Goal: Find specific page/section: Find specific page/section

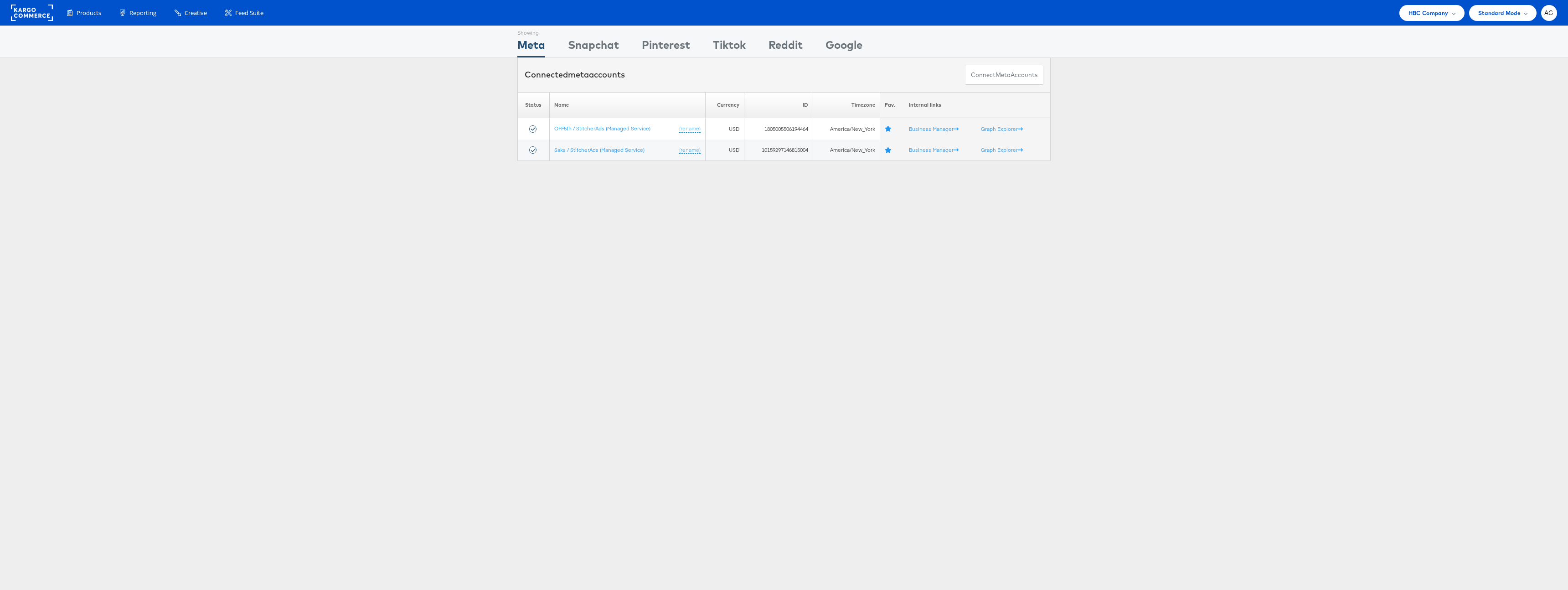
click at [1423, 22] on div "Products Product Catalogs Enhance Your Product Catalog, Map Them to Publishers,…" at bounding box center [784, 13] width 1568 height 26
click at [1426, 15] on span "HBC Company" at bounding box center [1429, 13] width 40 height 10
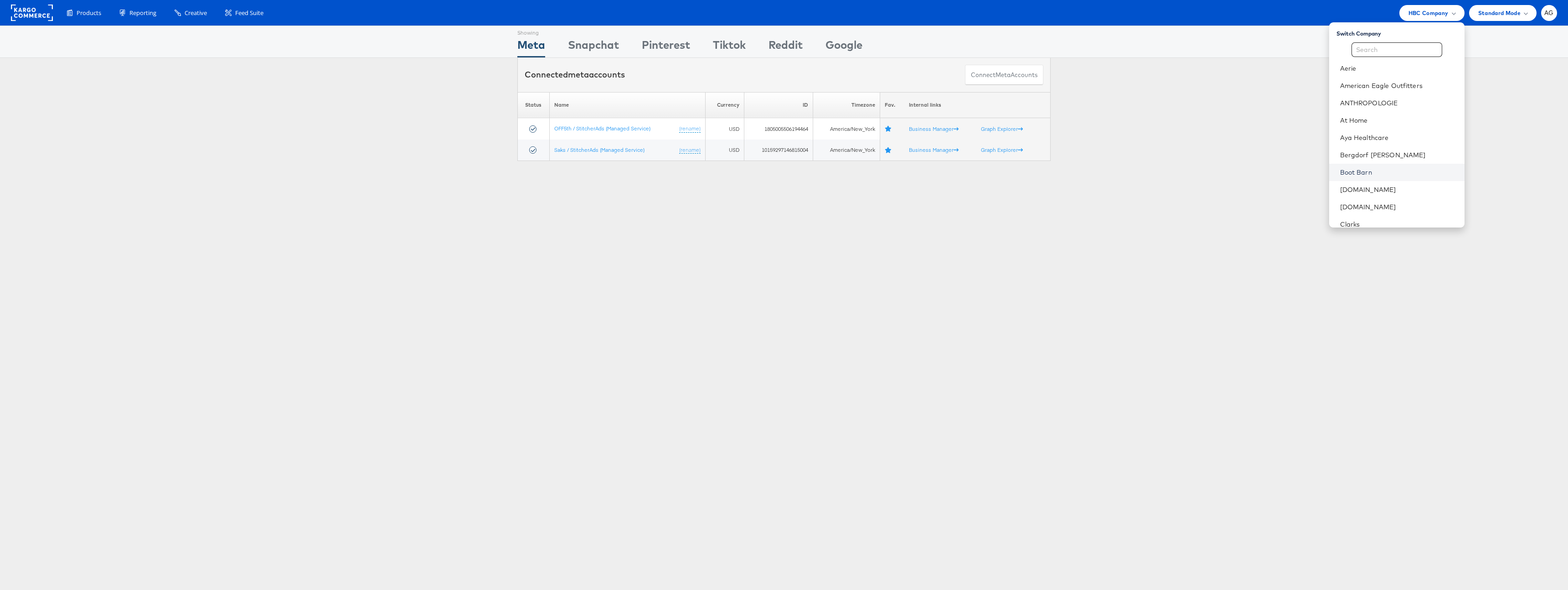
click at [1389, 170] on link "Boot Barn" at bounding box center [1399, 172] width 117 height 9
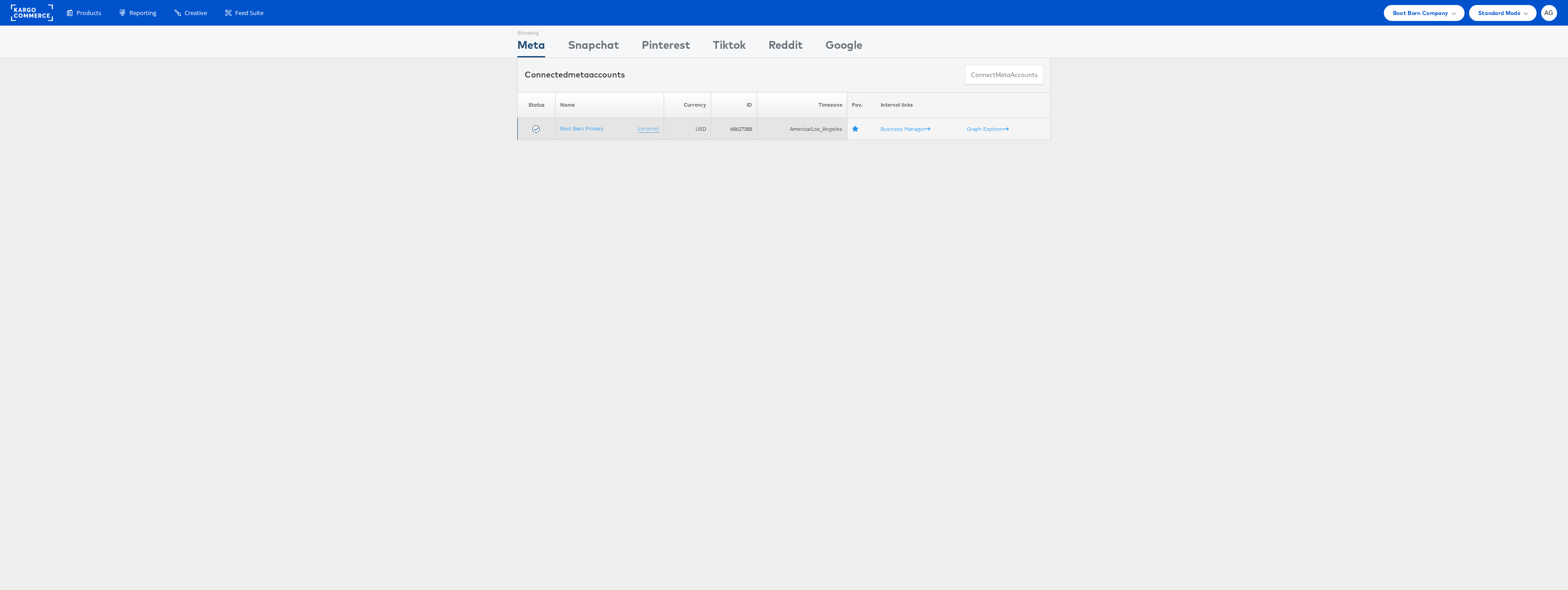
click at [592, 135] on td "Boot Barn Primary (rename)" at bounding box center [610, 129] width 108 height 22
click at [596, 129] on link "Boot Barn Primary" at bounding box center [581, 128] width 43 height 7
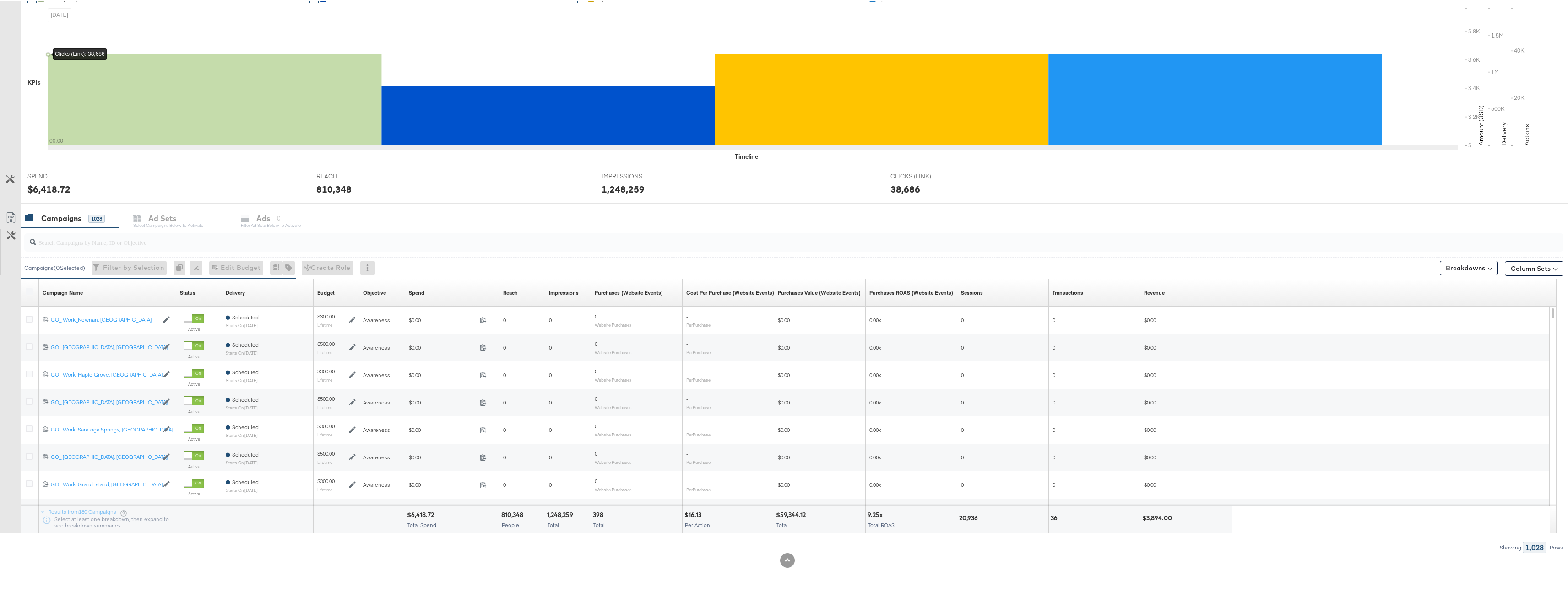
scroll to position [59, 0]
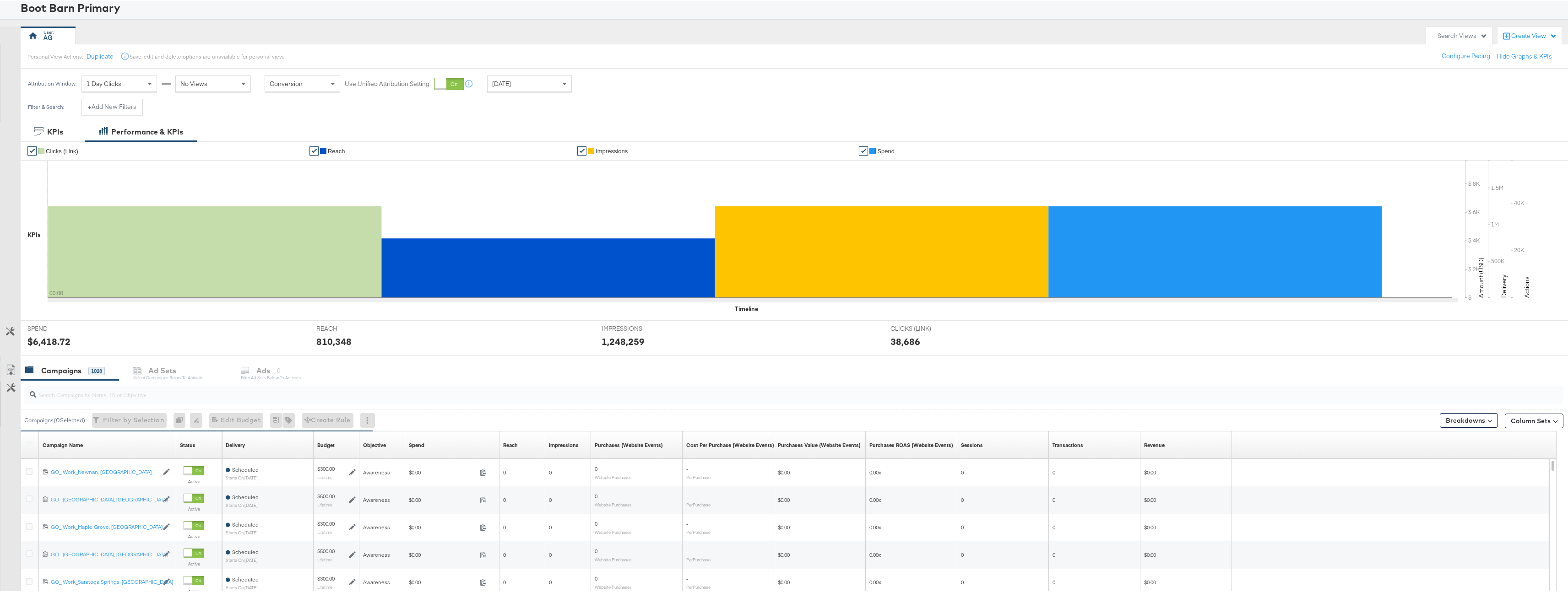
click at [260, 403] on div at bounding box center [794, 393] width 1539 height 22
click at [263, 397] on input "search" at bounding box center [726, 389] width 1380 height 18
type input "kargo"
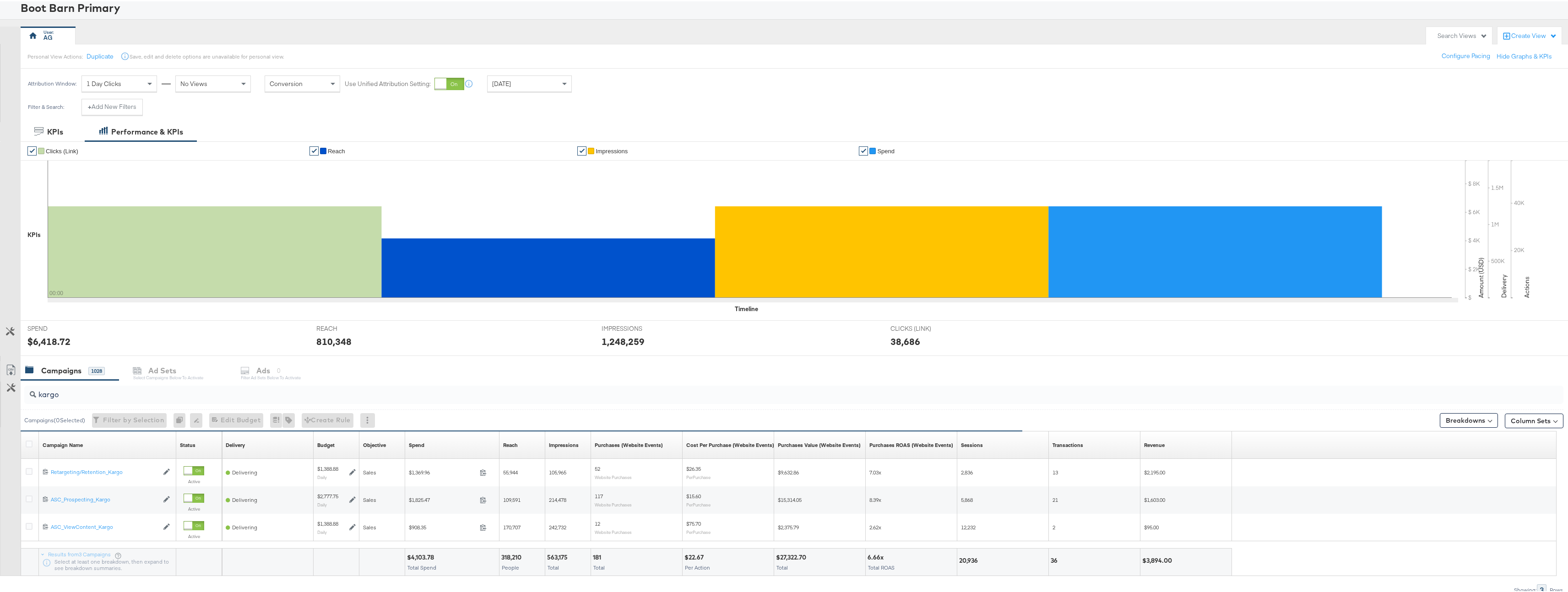
scroll to position [102, 0]
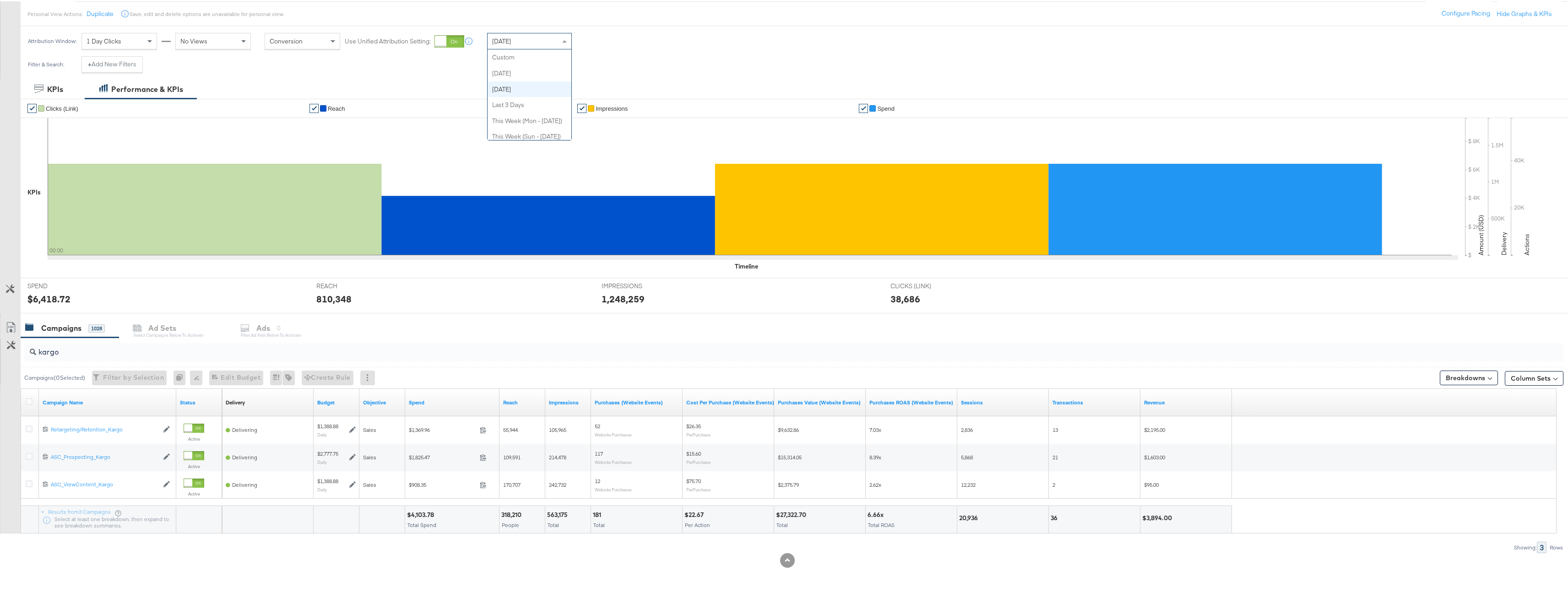
click at [536, 42] on div "[DATE]" at bounding box center [529, 39] width 84 height 15
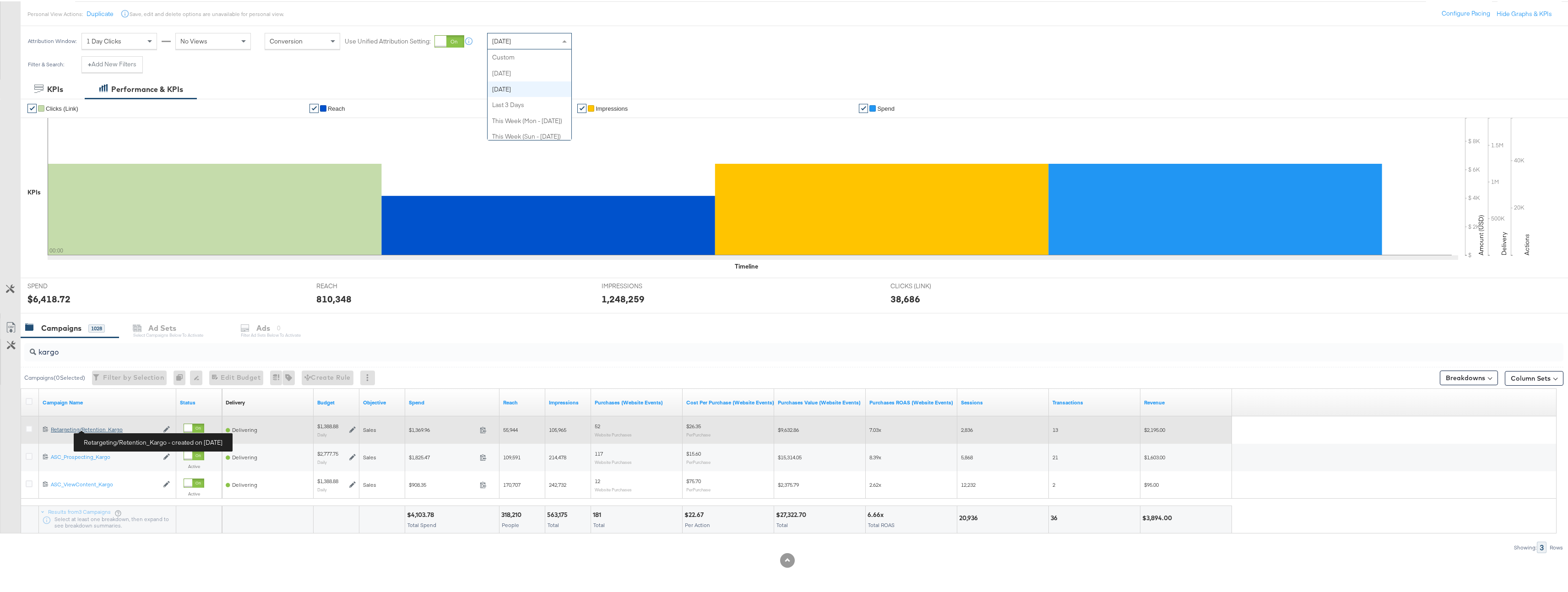
click at [108, 428] on div "Retargeting/Retention_Kargo Retargeting/Retention_Kargo" at bounding box center [105, 428] width 108 height 7
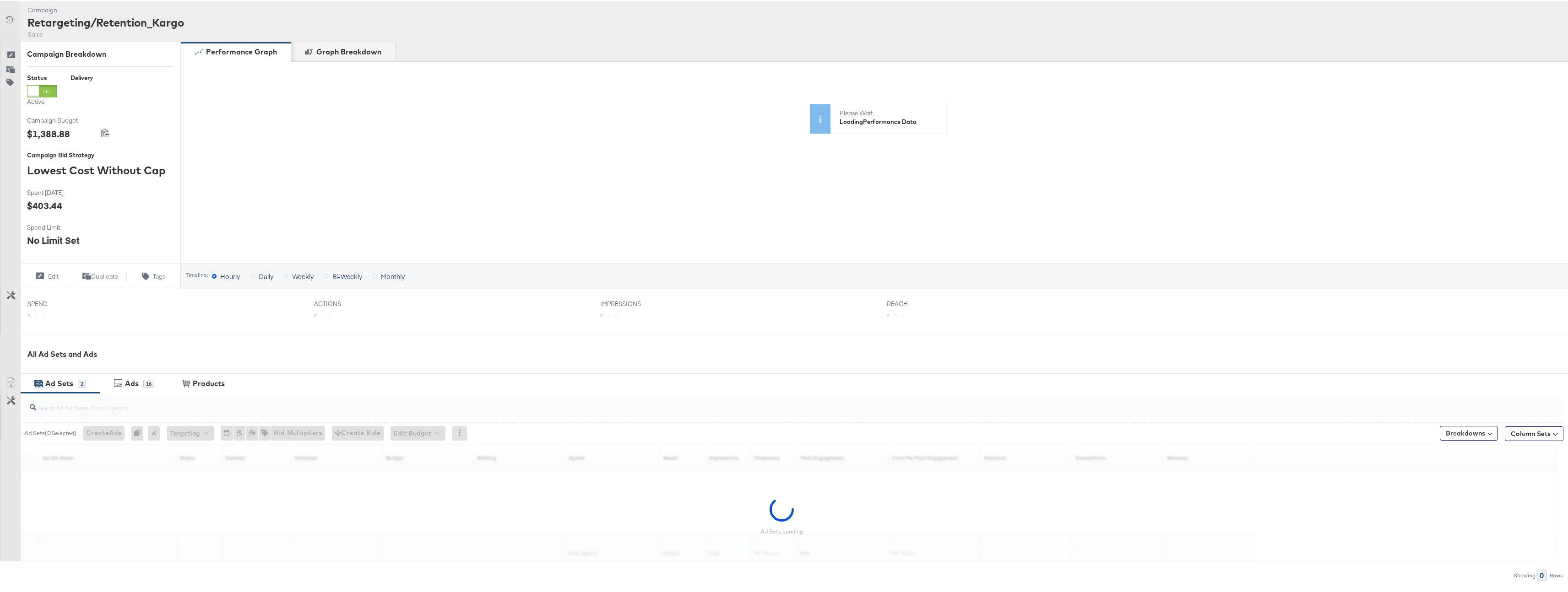
scroll to position [130, 0]
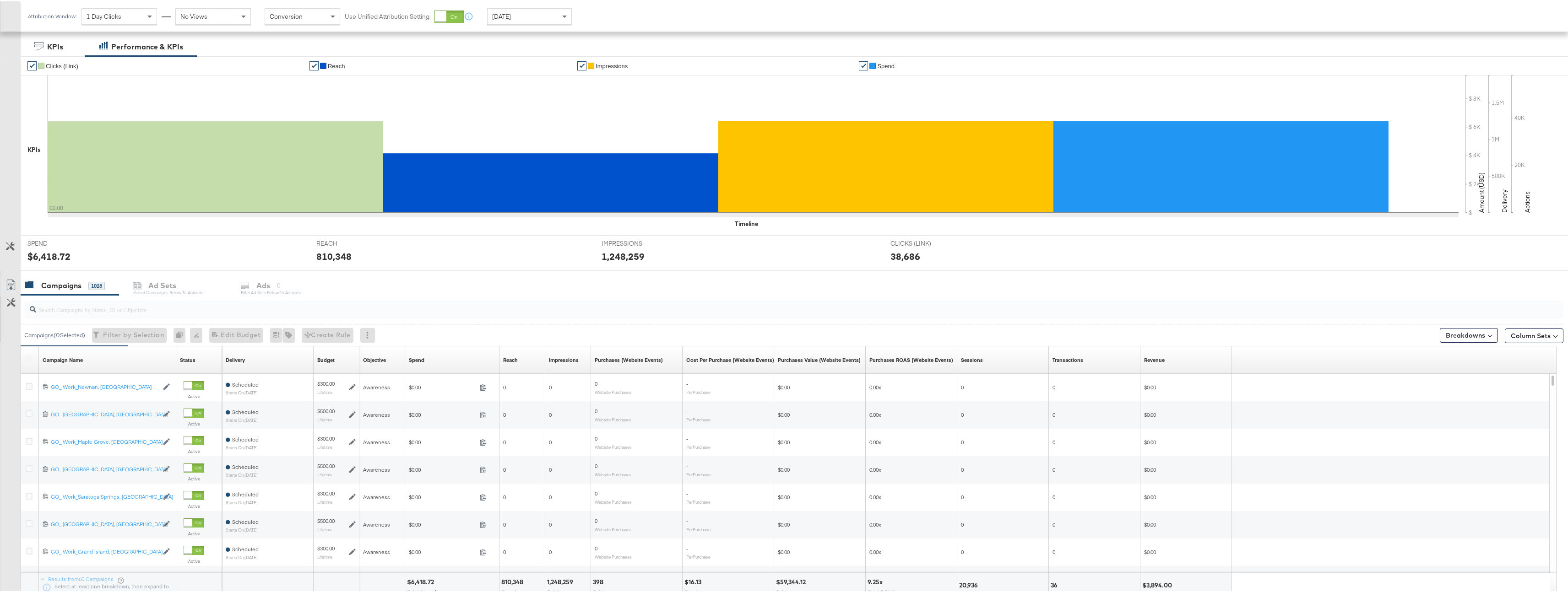
scroll to position [212, 0]
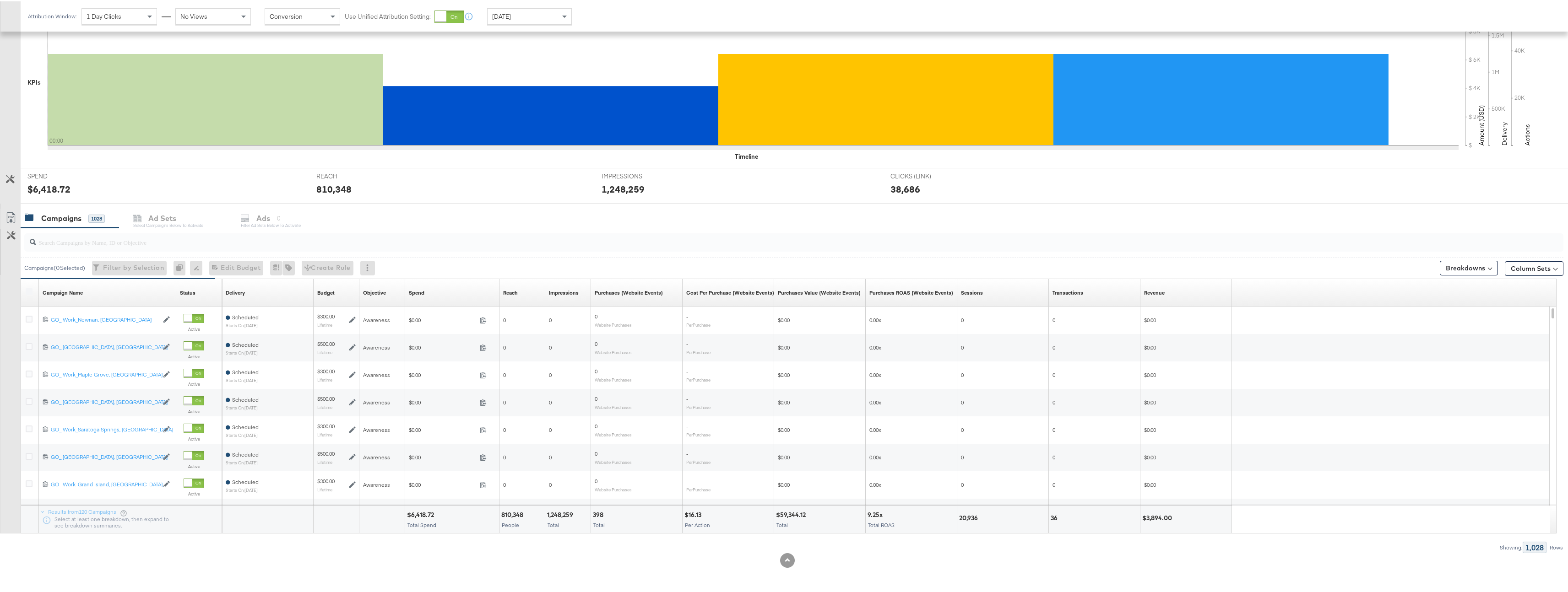
click at [131, 238] on input "search" at bounding box center [726, 237] width 1380 height 18
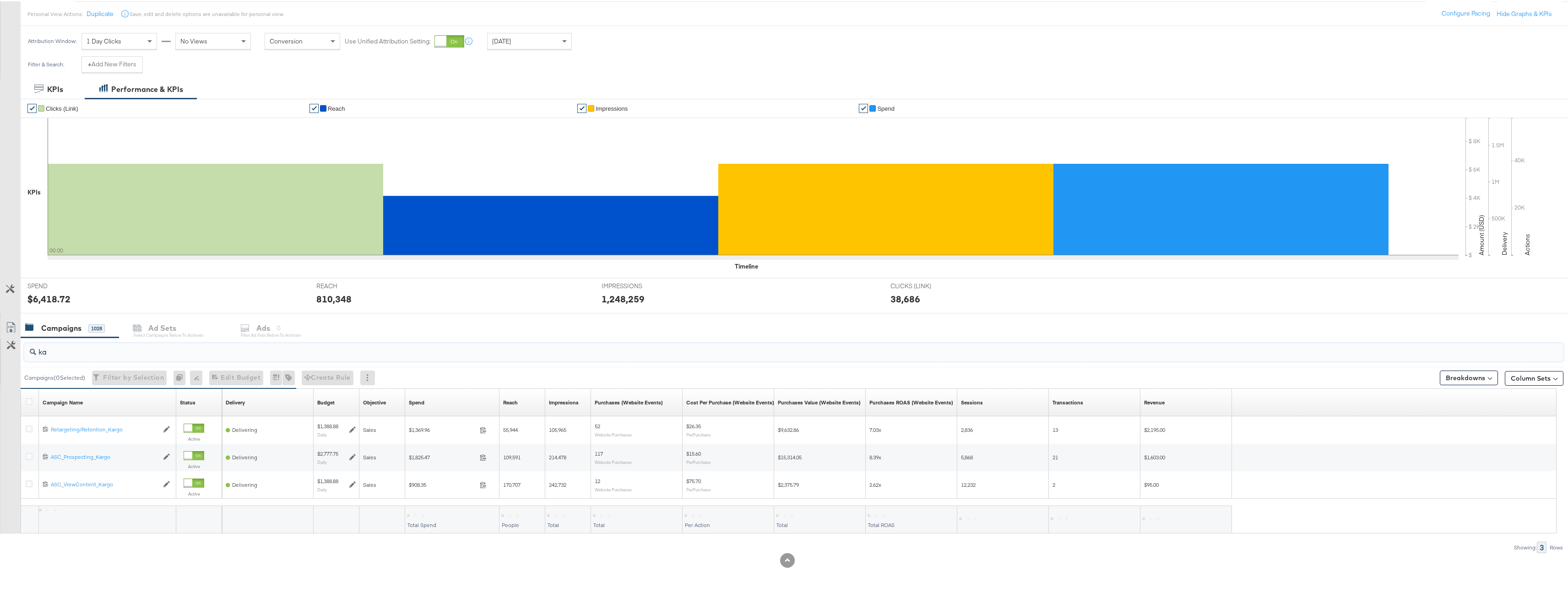
scroll to position [102, 0]
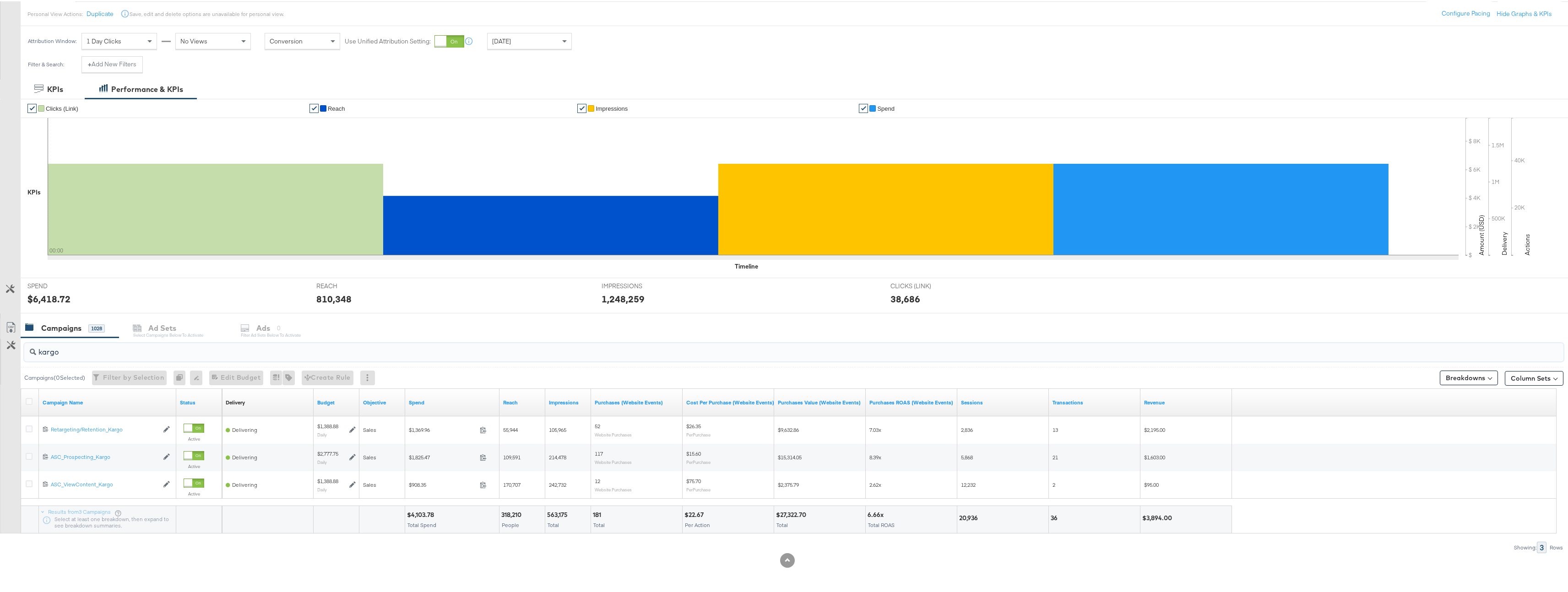
type input "kargo"
click at [549, 35] on div "[DATE]" at bounding box center [529, 39] width 84 height 15
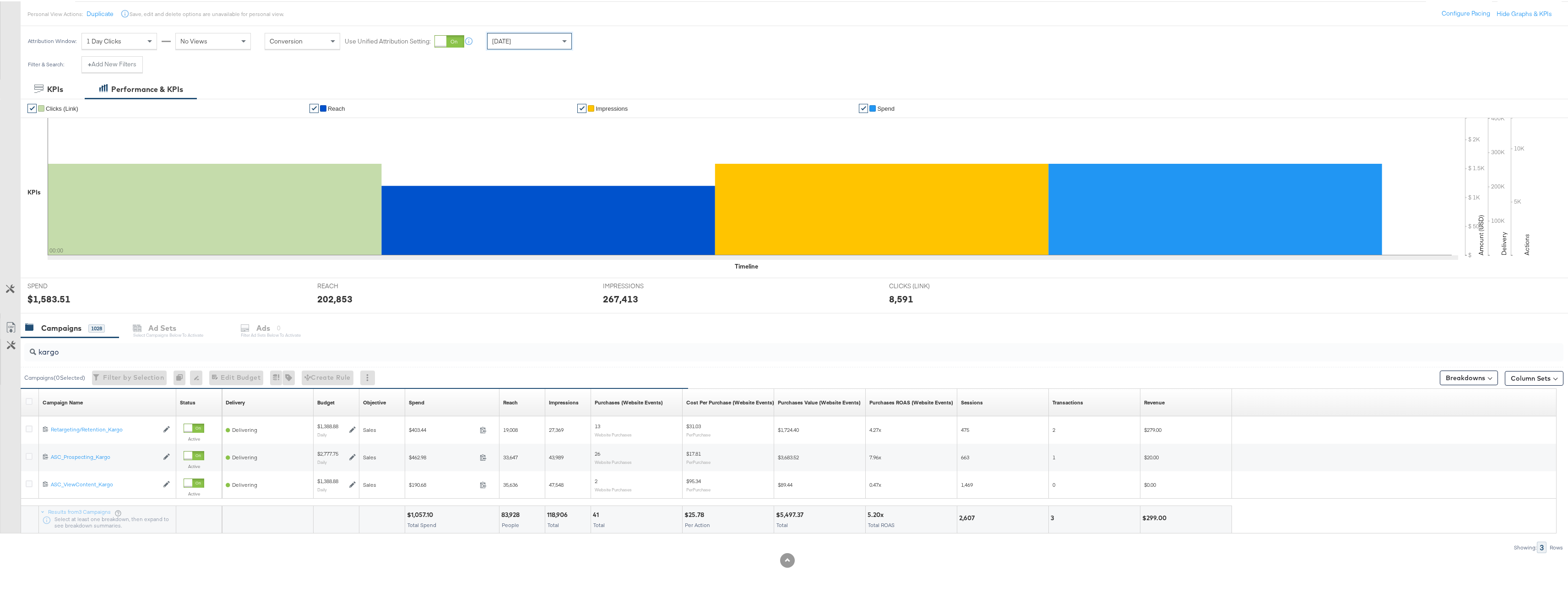
click at [553, 40] on div "[DATE]" at bounding box center [529, 39] width 84 height 15
